Goal: Task Accomplishment & Management: Use online tool/utility

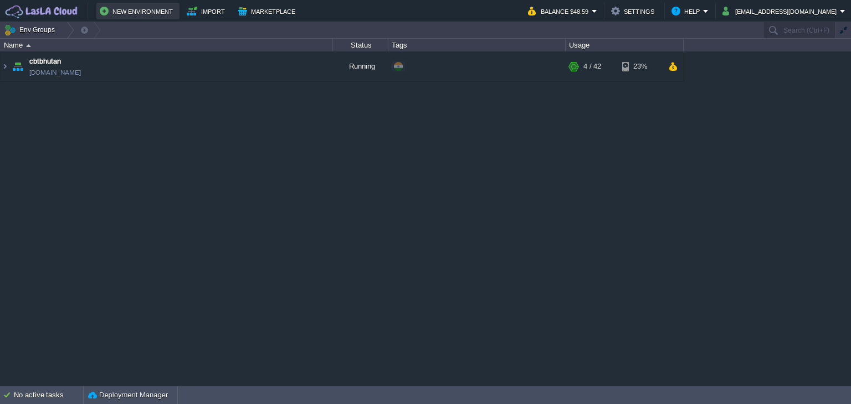
click at [102, 10] on button "New Environment" at bounding box center [138, 10] width 76 height 13
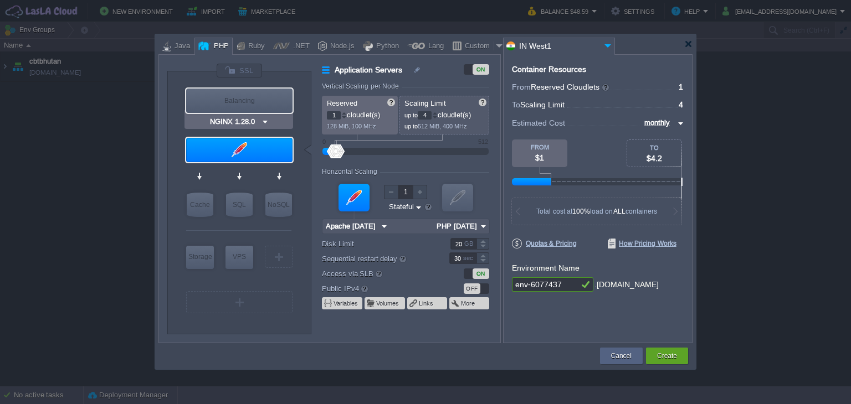
type input "Apache [DATE]"
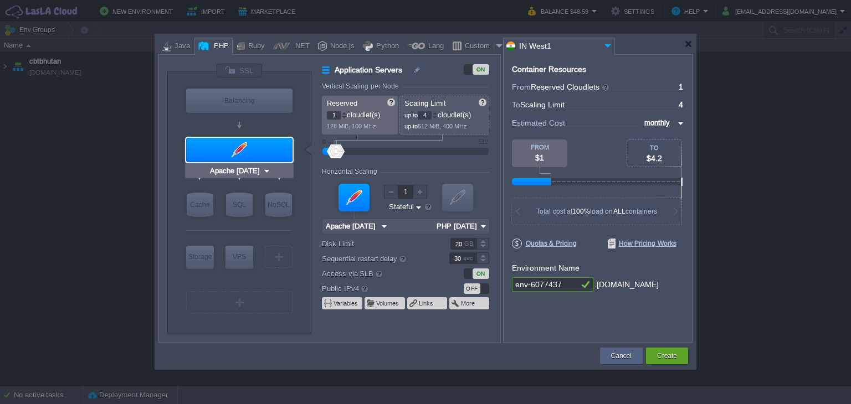
click at [266, 168] on img at bounding box center [267, 171] width 8 height 11
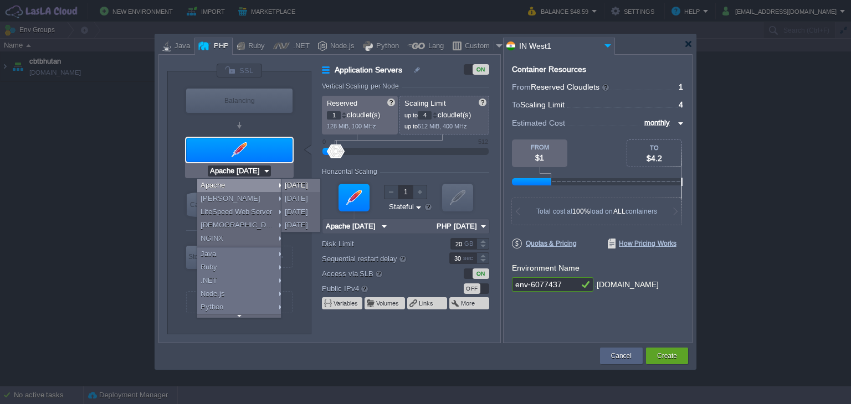
click at [266, 168] on img at bounding box center [267, 171] width 8 height 11
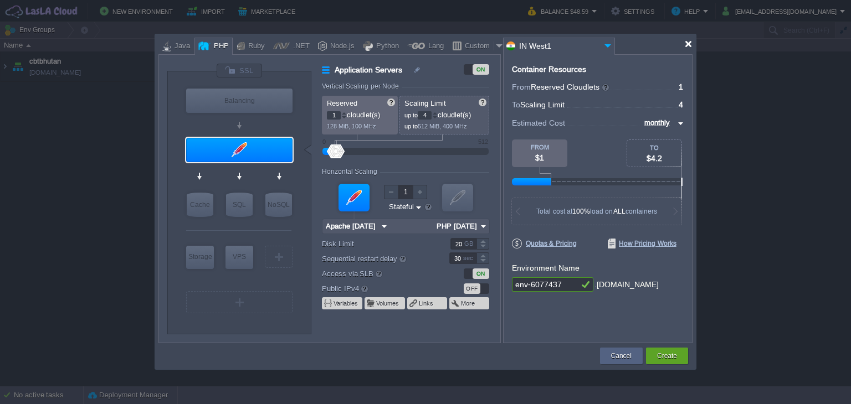
click at [690, 45] on div at bounding box center [688, 44] width 8 height 8
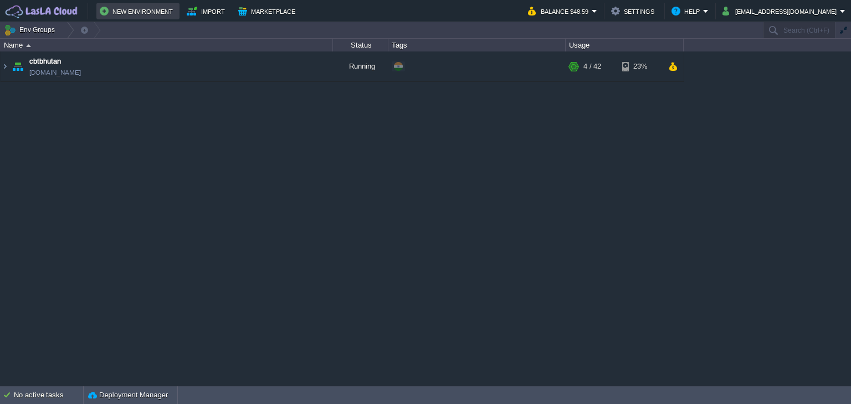
click at [108, 8] on button "New Environment" at bounding box center [138, 10] width 76 height 13
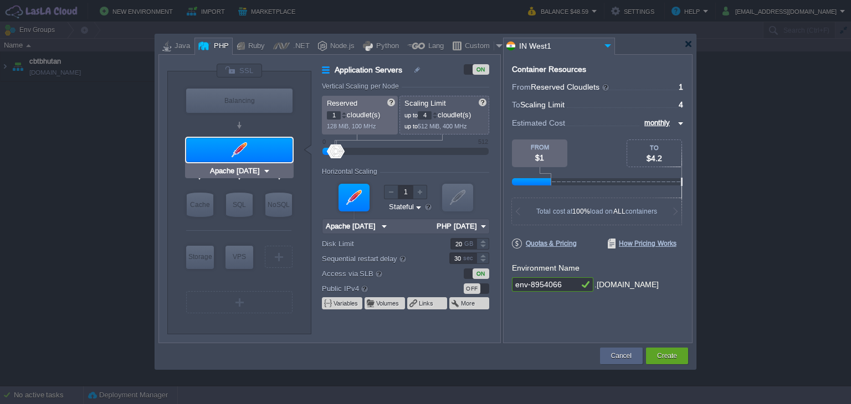
click at [266, 170] on img at bounding box center [267, 171] width 8 height 11
click at [191, 137] on div at bounding box center [239, 150] width 109 height 27
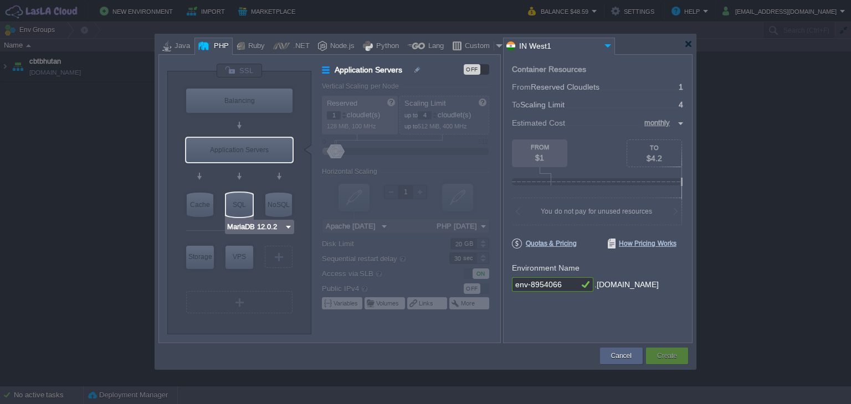
type input "Redis 7.2.4"
click at [273, 202] on div "NoSQL" at bounding box center [278, 205] width 27 height 24
type input "NoSQL Databases"
type input "Redis 7.2.4"
type input "7.2.4-almalinux-9"
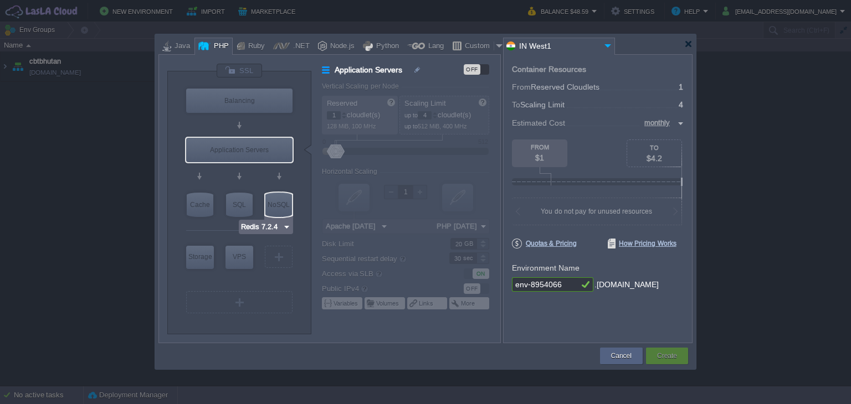
type input "Stateless"
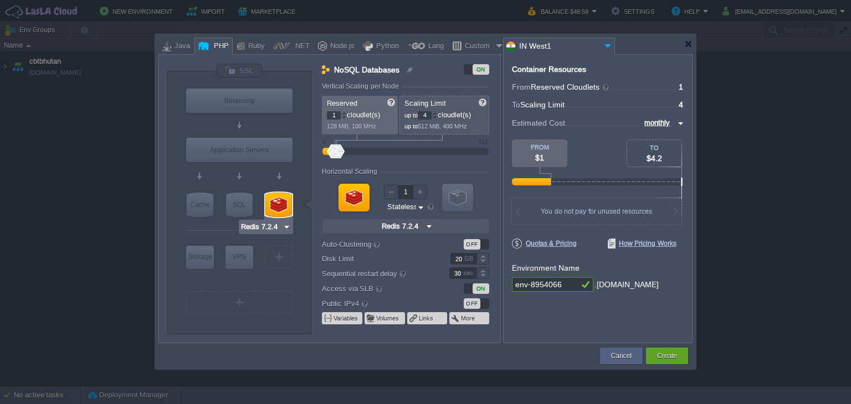
type input "Apache [DATE]"
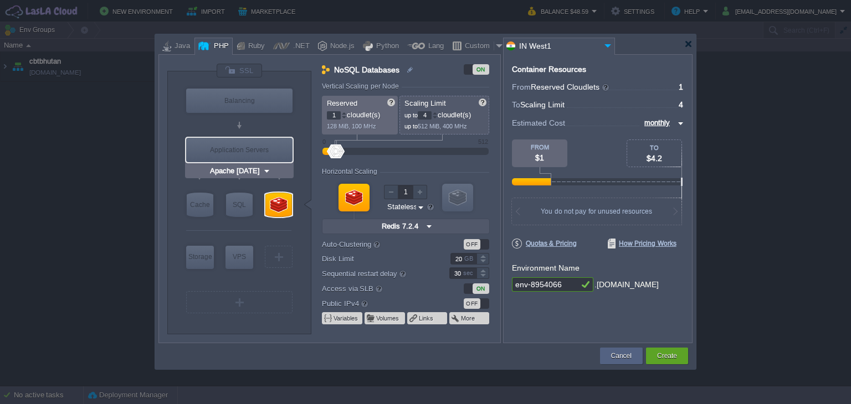
click at [241, 144] on div "Application Servers" at bounding box center [239, 150] width 106 height 24
type input "Application Servers"
type input "Apache [DATE]"
type input "PHP [DATE]"
type input "Stateful"
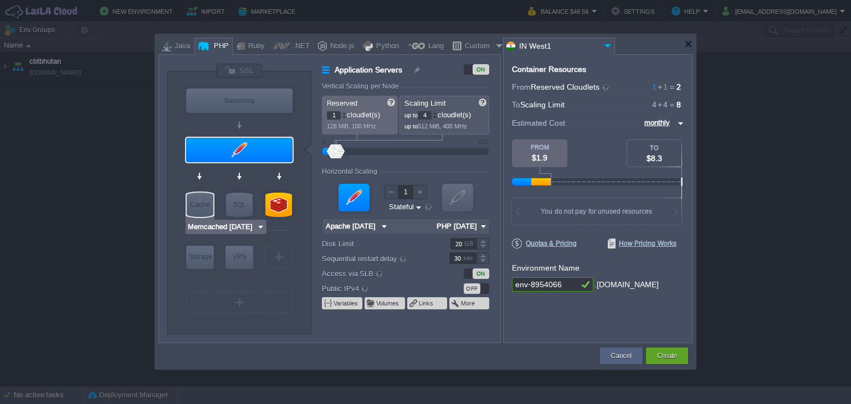
type input "AlmaLinux 9.6"
click at [695, 45] on div at bounding box center [426, 44] width 537 height 20
click at [690, 43] on div at bounding box center [688, 44] width 8 height 8
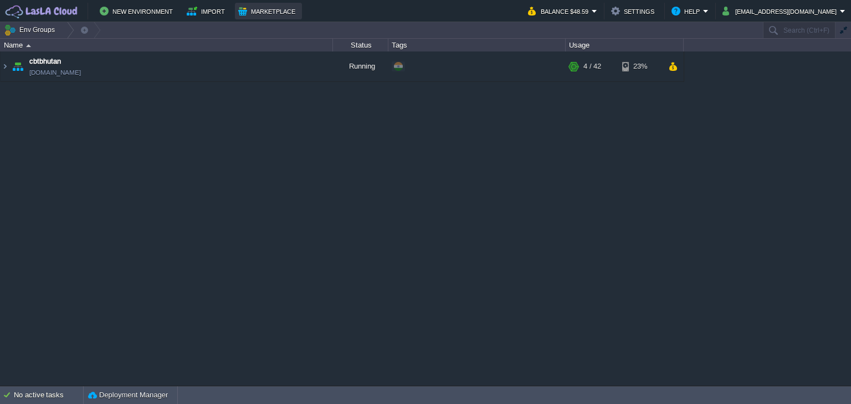
click at [254, 7] on button "Marketplace" at bounding box center [268, 10] width 60 height 13
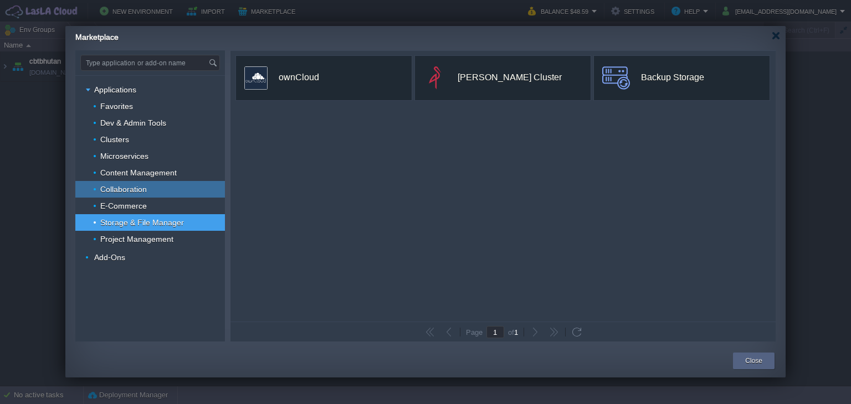
click at [135, 194] on div "Collaboration" at bounding box center [150, 189] width 150 height 17
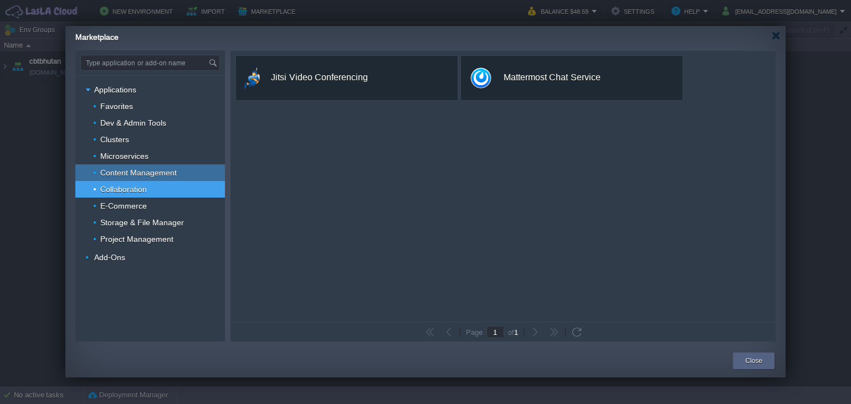
click at [141, 173] on span "Content Management" at bounding box center [138, 173] width 79 height 10
type input "Type application or add-on name"
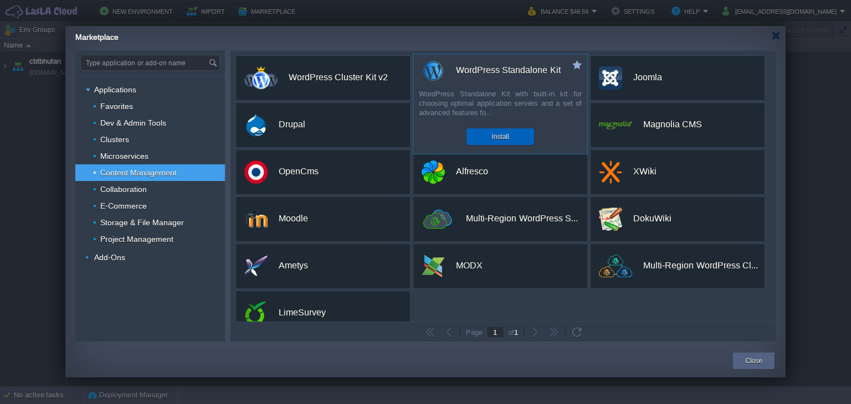
click at [501, 136] on button "Install" at bounding box center [499, 136] width 17 height 11
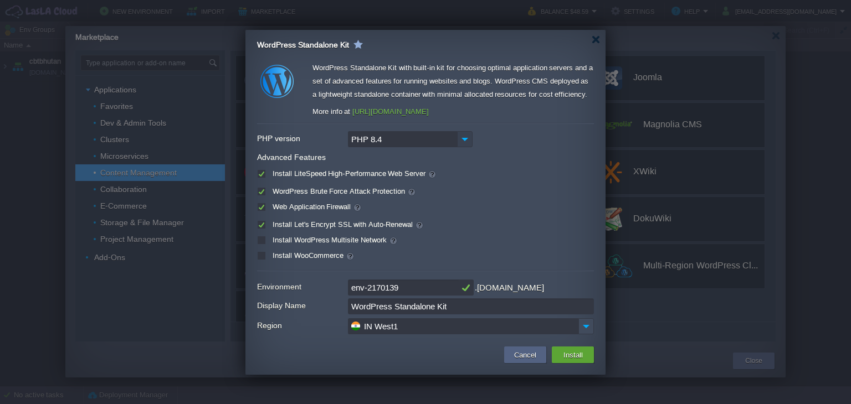
click at [460, 139] on img at bounding box center [465, 139] width 16 height 16
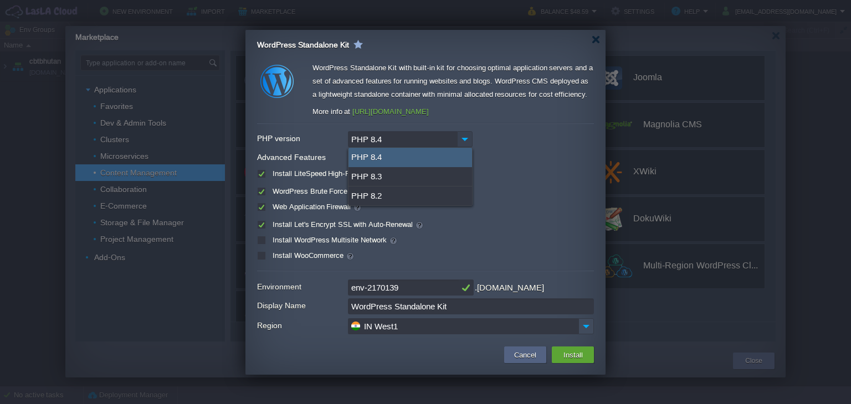
click at [460, 139] on img at bounding box center [465, 139] width 16 height 16
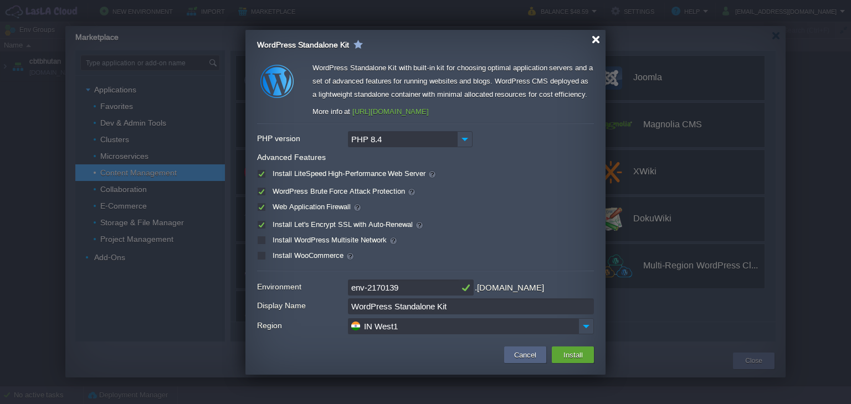
click at [596, 38] on div at bounding box center [596, 39] width 8 height 8
